Goal: Transaction & Acquisition: Book appointment/travel/reservation

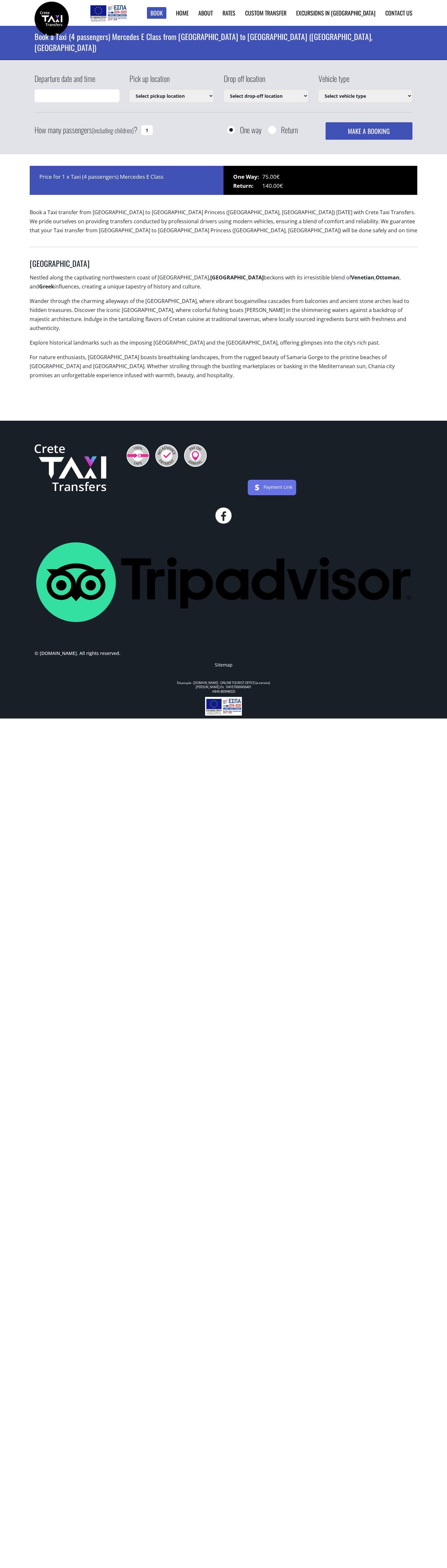
select select "540"
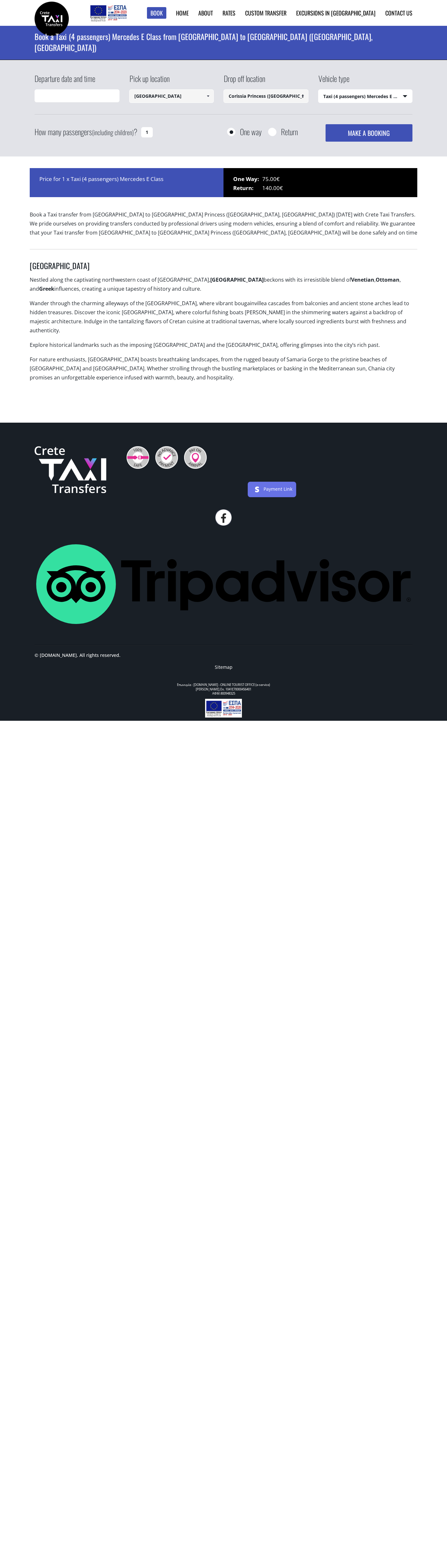
type input "22/09/2025 09:53"
select select "540"
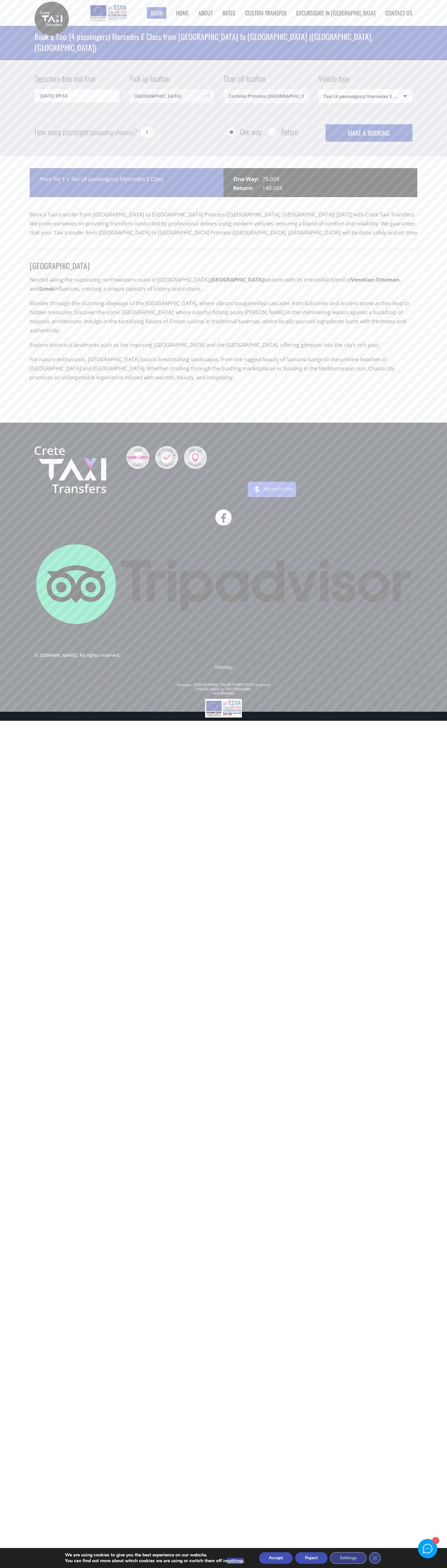
click at [399, 13] on link "Contact us" at bounding box center [398, 13] width 27 height 9
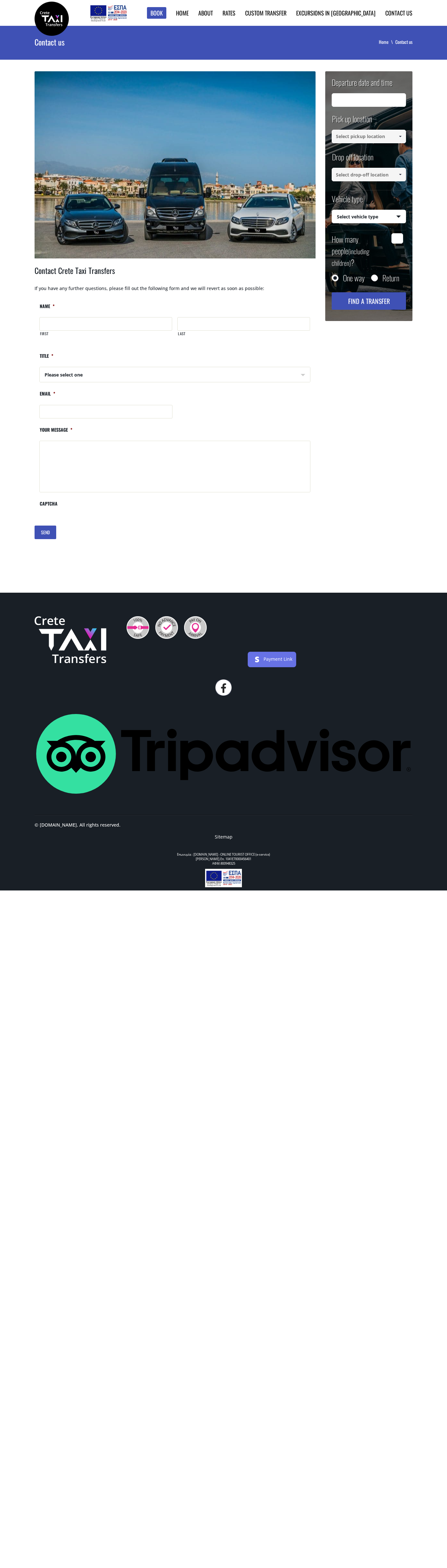
type input "22/09/2025 07:54"
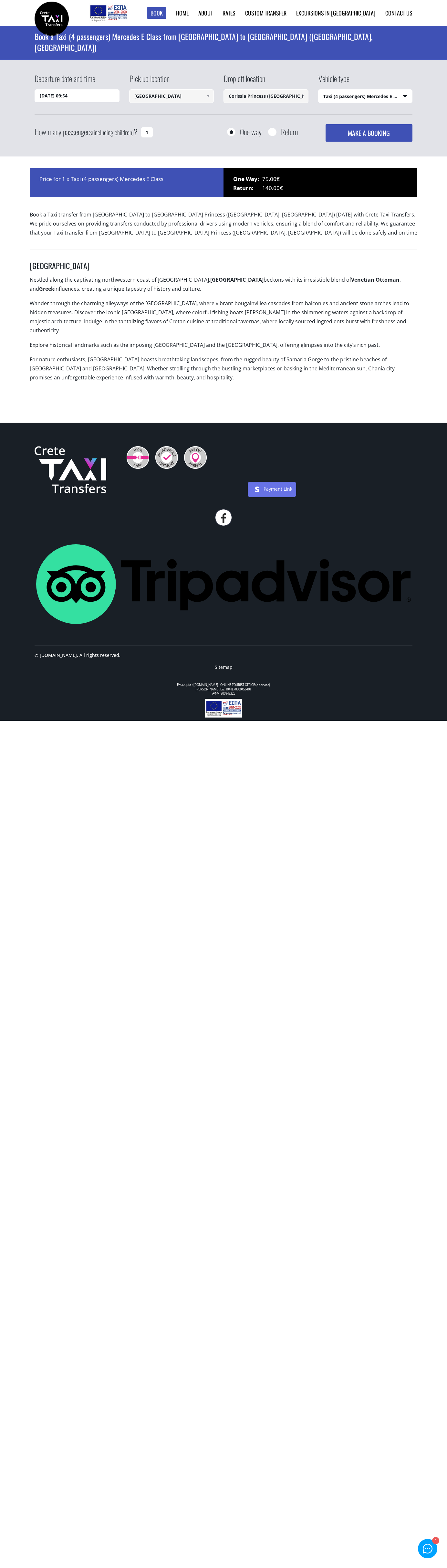
select select "540"
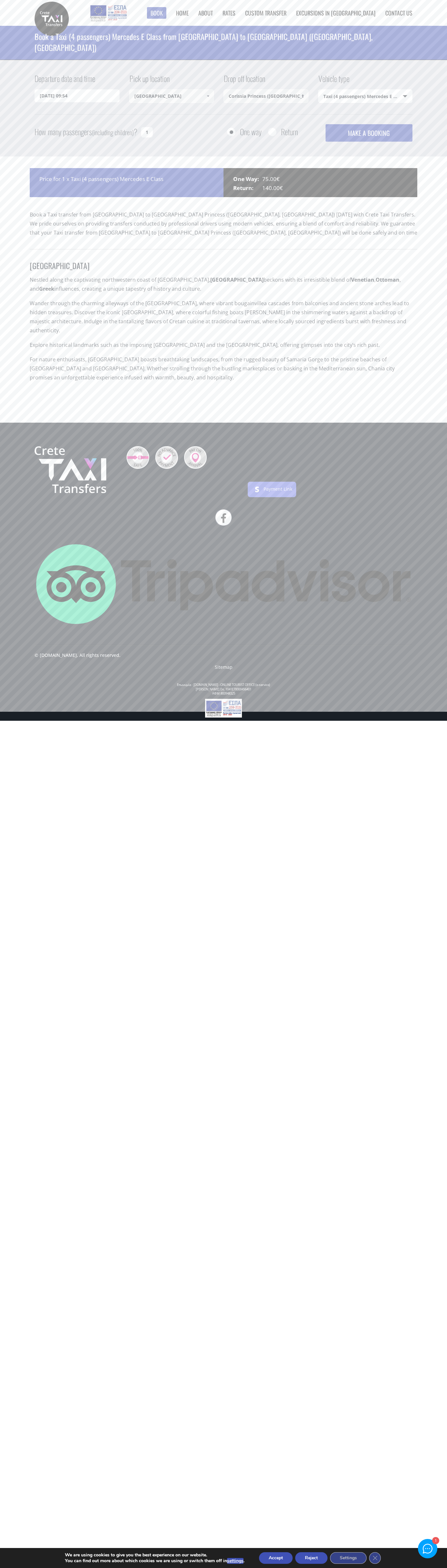
click at [312, 1558] on button "Reject" at bounding box center [311, 1558] width 32 height 12
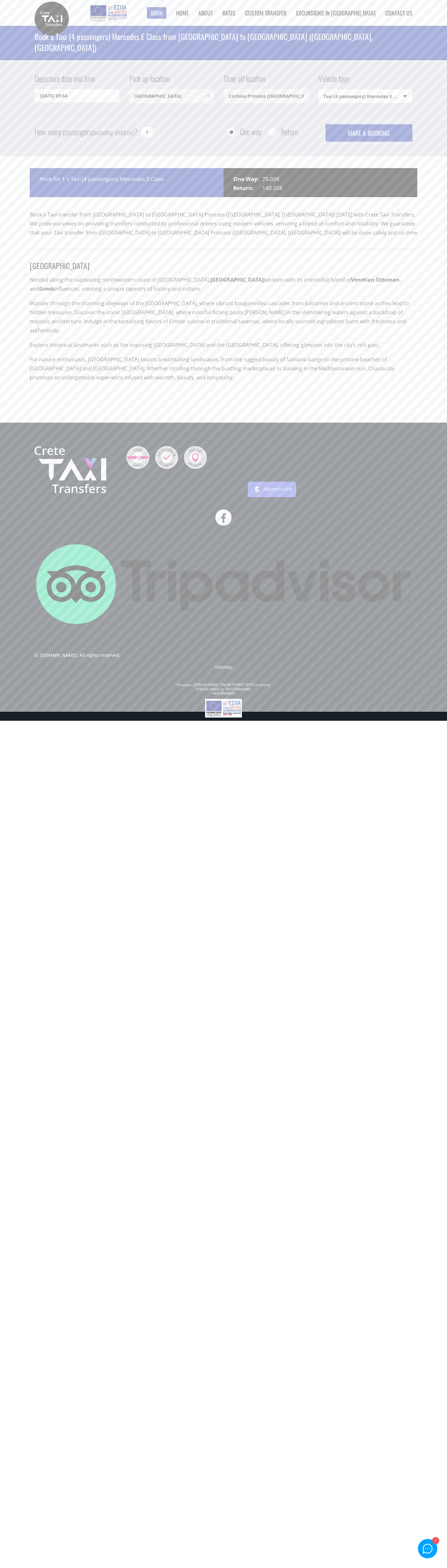
click at [107, 12] on div "Book ► Taxi ► from Chania Airport ► to Heraklion City to Heraklion Port to Reth…" at bounding box center [224, 18] width 378 height 37
click at [433, 1539] on div "1" at bounding box center [435, 1541] width 7 height 7
click at [46, 721] on html "Book ► Taxi ► from Chania Airport ► to Heraklion City to Heraklion Port to Reth…" at bounding box center [224, 360] width 447 height 721
click at [19, 721] on html "Book ► Taxi ► from Chania Airport ► to Heraklion City to Heraklion Port to Reth…" at bounding box center [224, 360] width 447 height 721
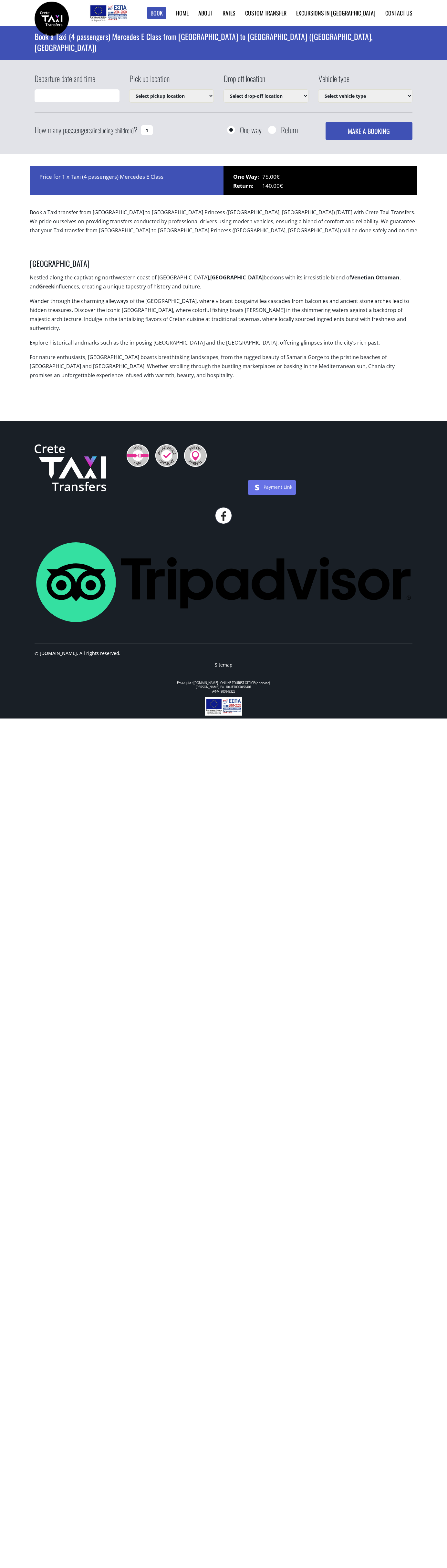
select select "540"
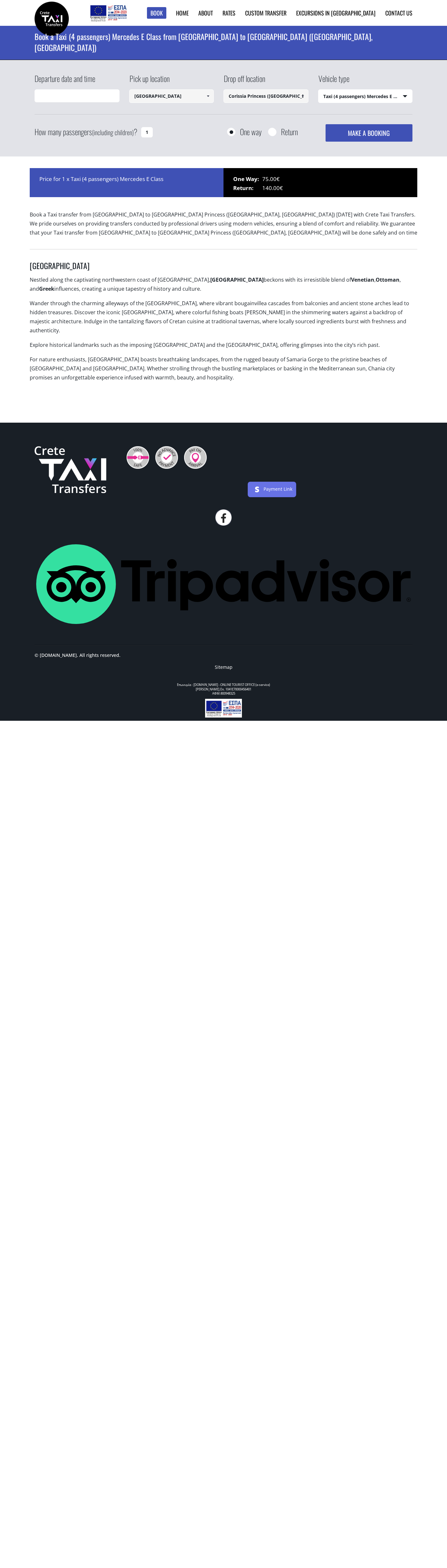
type input "22/09/2025 09:55"
select select "540"
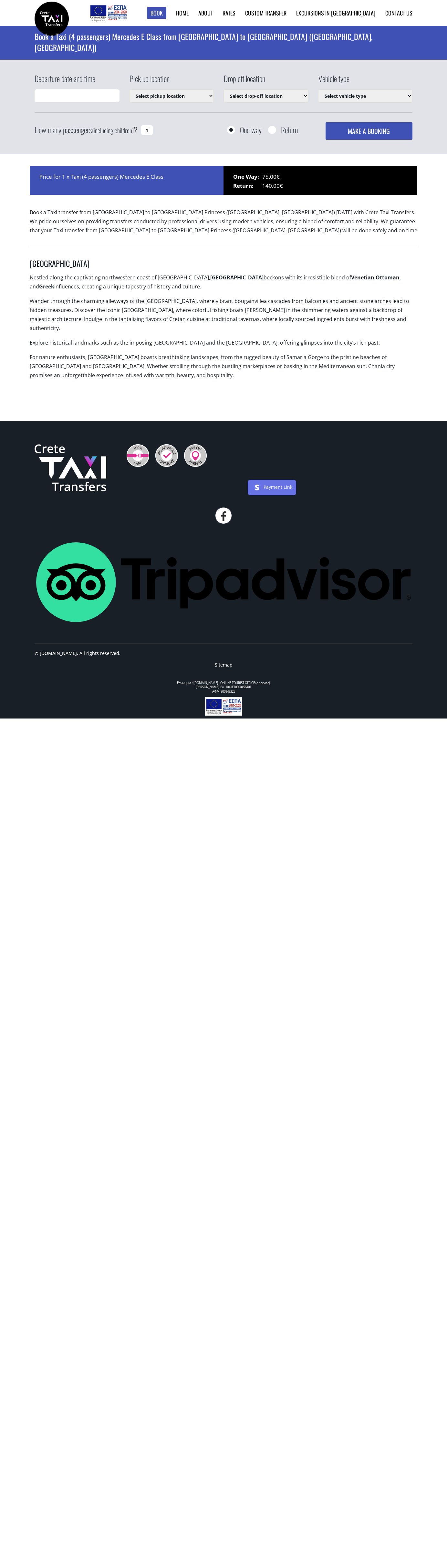
select select "540"
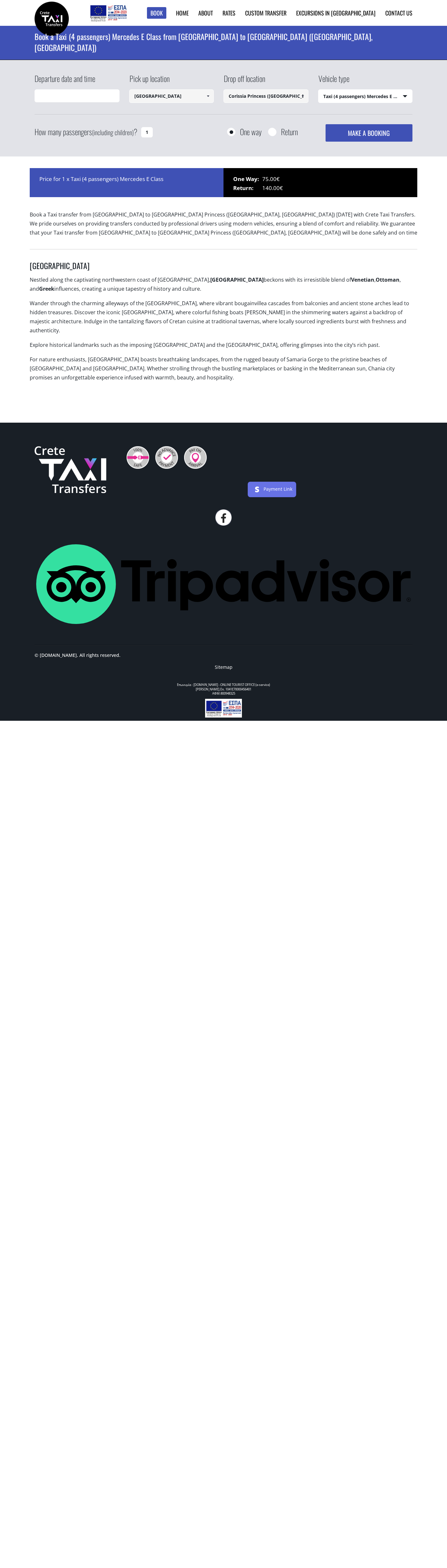
type input "[DATE] 09:56"
select select "540"
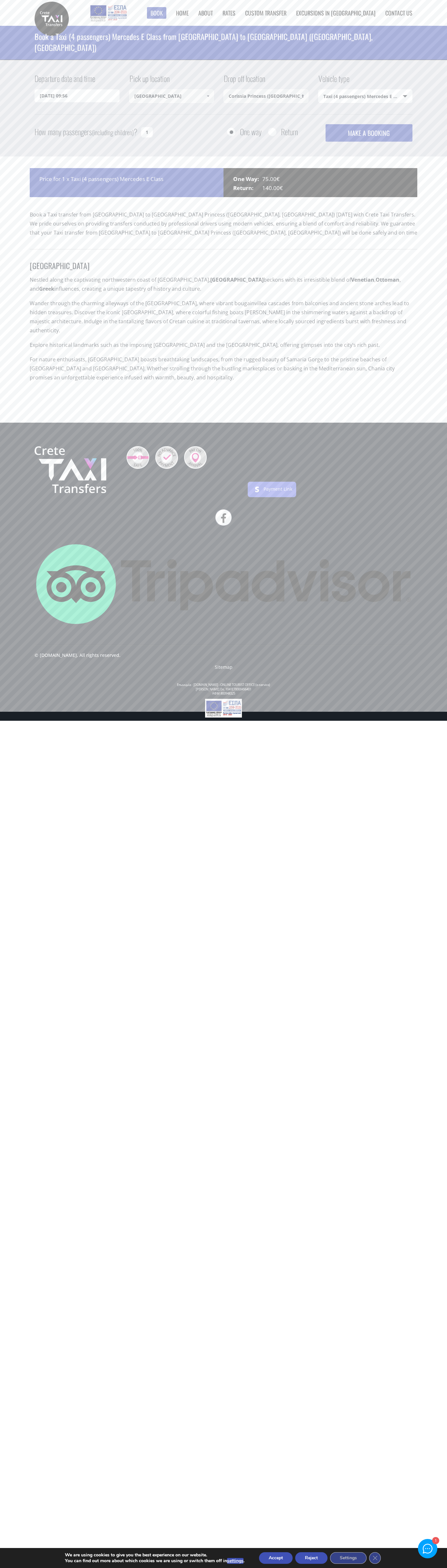
click at [312, 1558] on button "Reject" at bounding box center [311, 1558] width 32 height 12
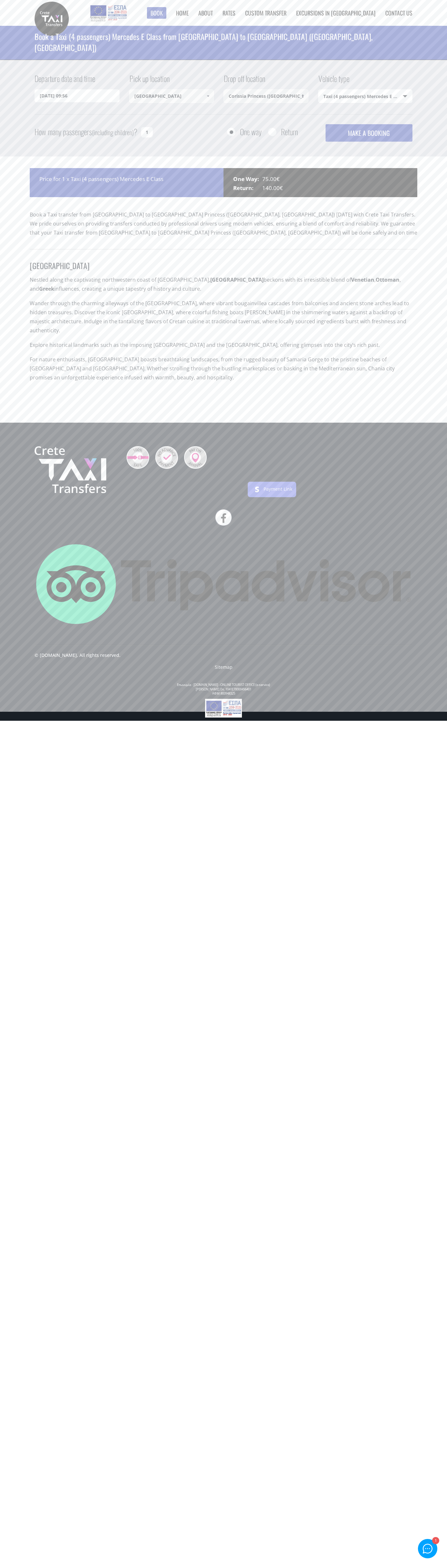
click at [125, 5] on img at bounding box center [108, 13] width 38 height 19
click at [445, 427] on footer "Payment Link © cretetaxitransfers.gr. All rights reserved. Sitemap Επωνυμία : C…" at bounding box center [224, 571] width 447 height 298
click at [441, 721] on html "Book ► Taxi ► from Chania Airport ► to Heraklion City to Heraklion Port to Reth…" at bounding box center [224, 360] width 447 height 721
click at [10, 648] on footer "Payment Link © cretetaxitransfers.gr. All rights reserved. Sitemap Επωνυμία : C…" at bounding box center [224, 571] width 447 height 298
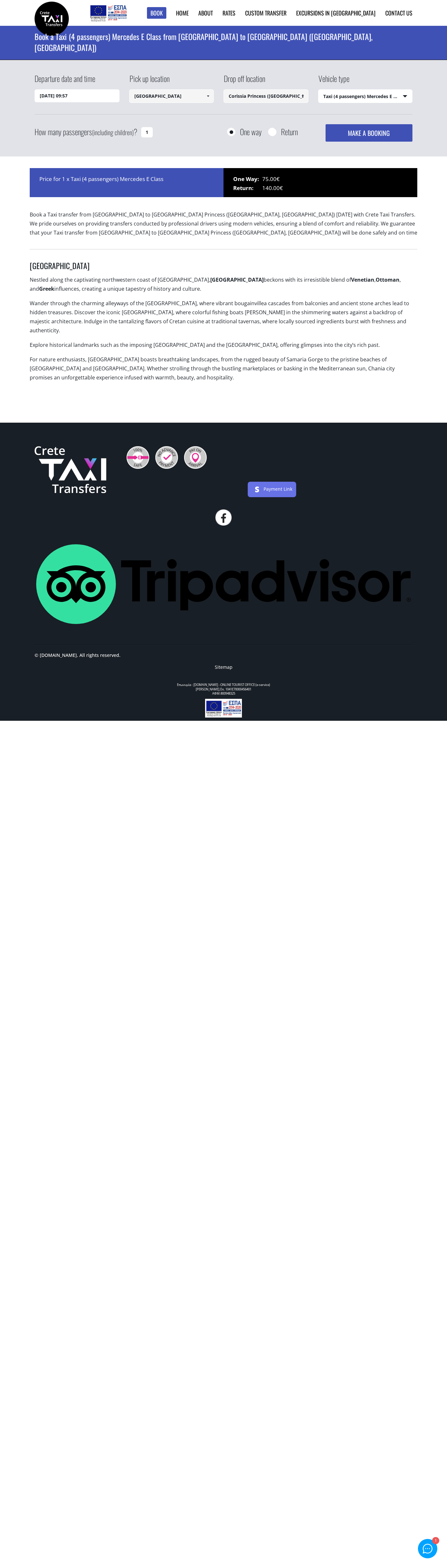
select select "540"
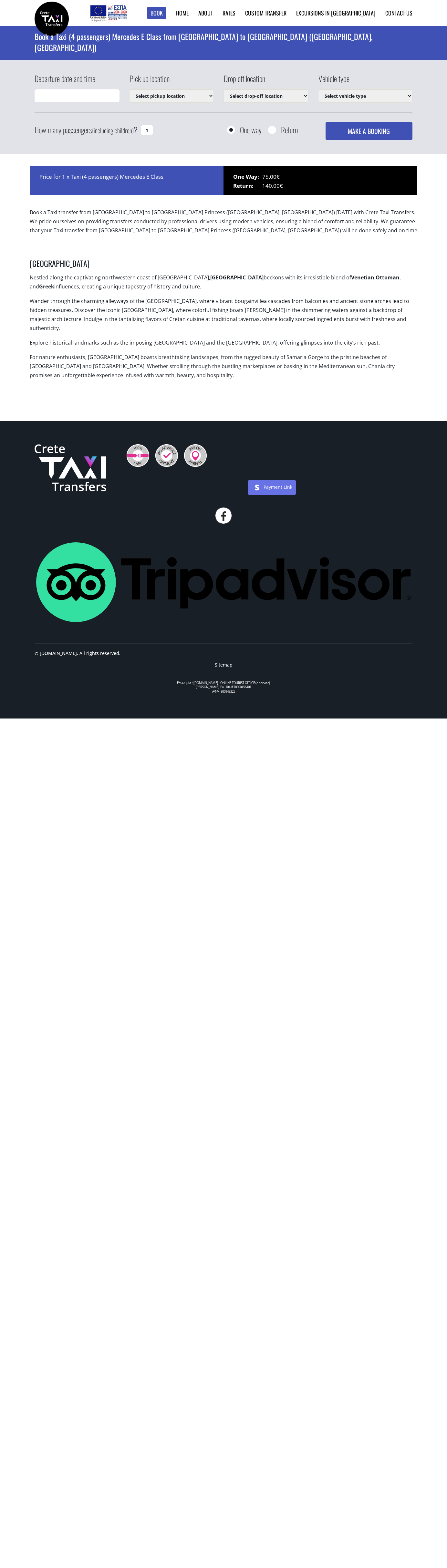
select select "540"
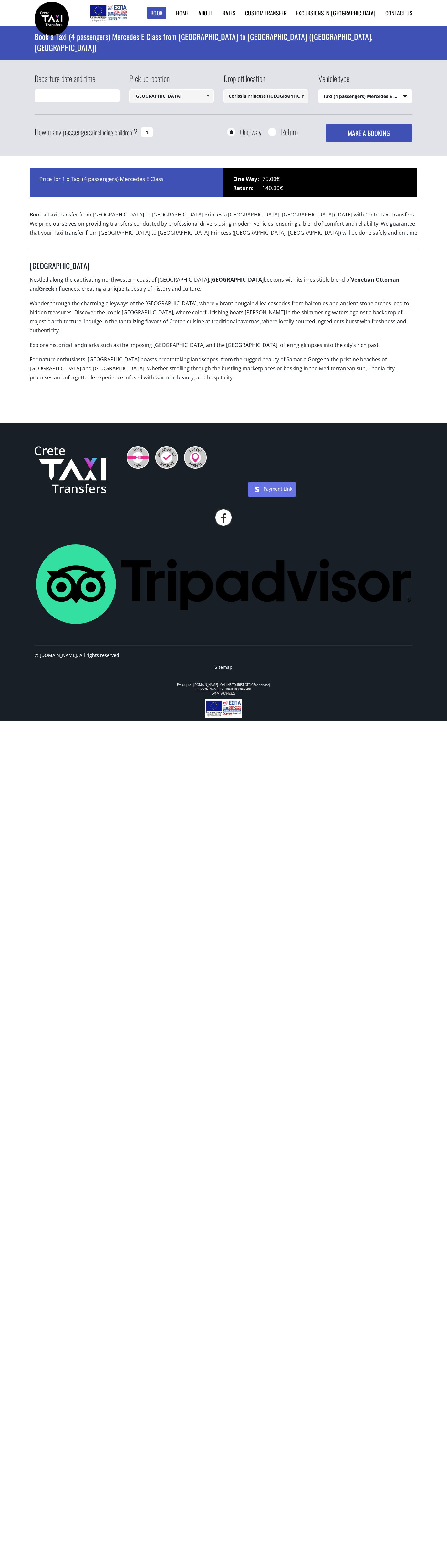
type input "[DATE] 09:58"
